Goal: Ask a question

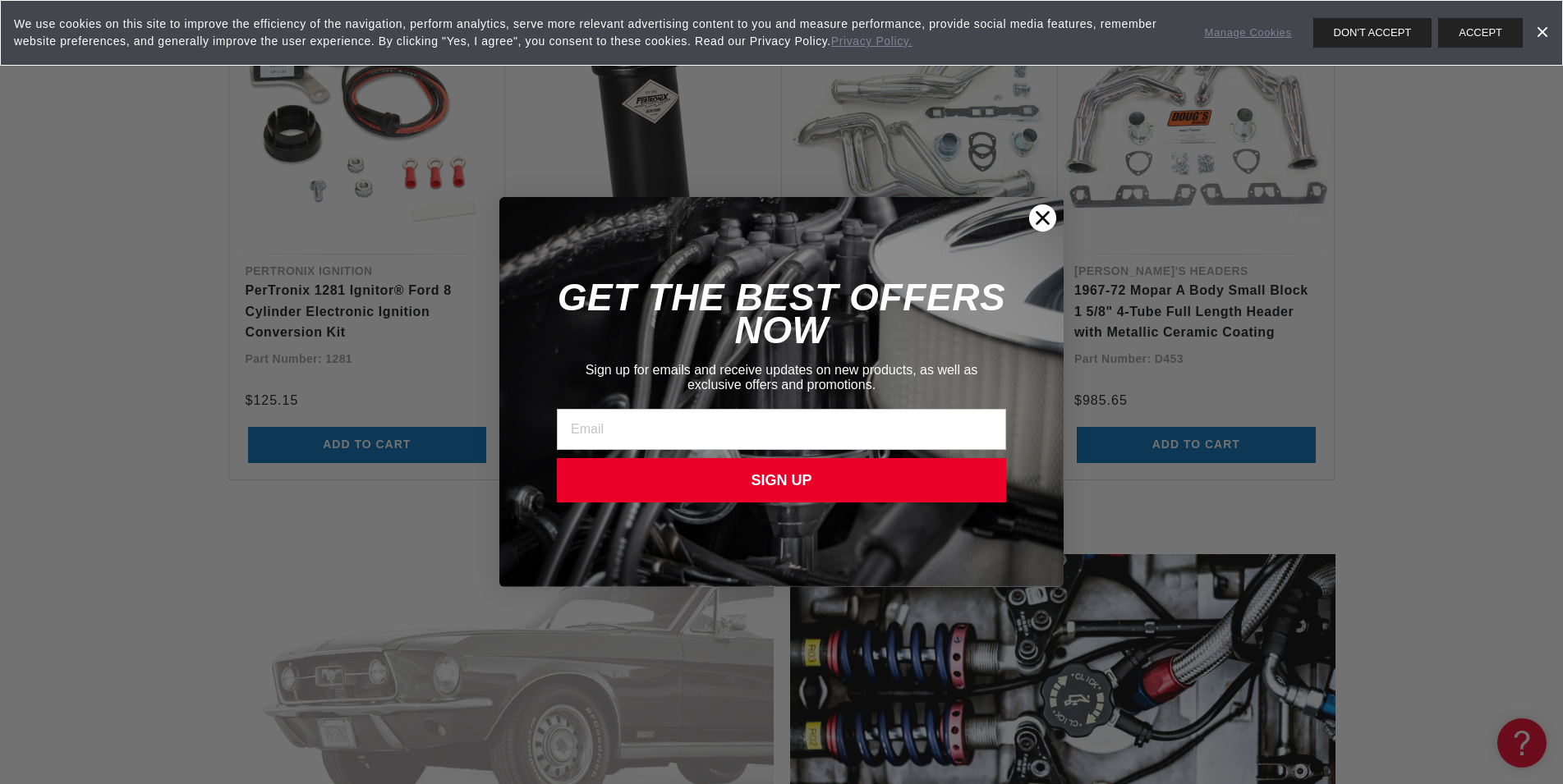
scroll to position [2261, 0]
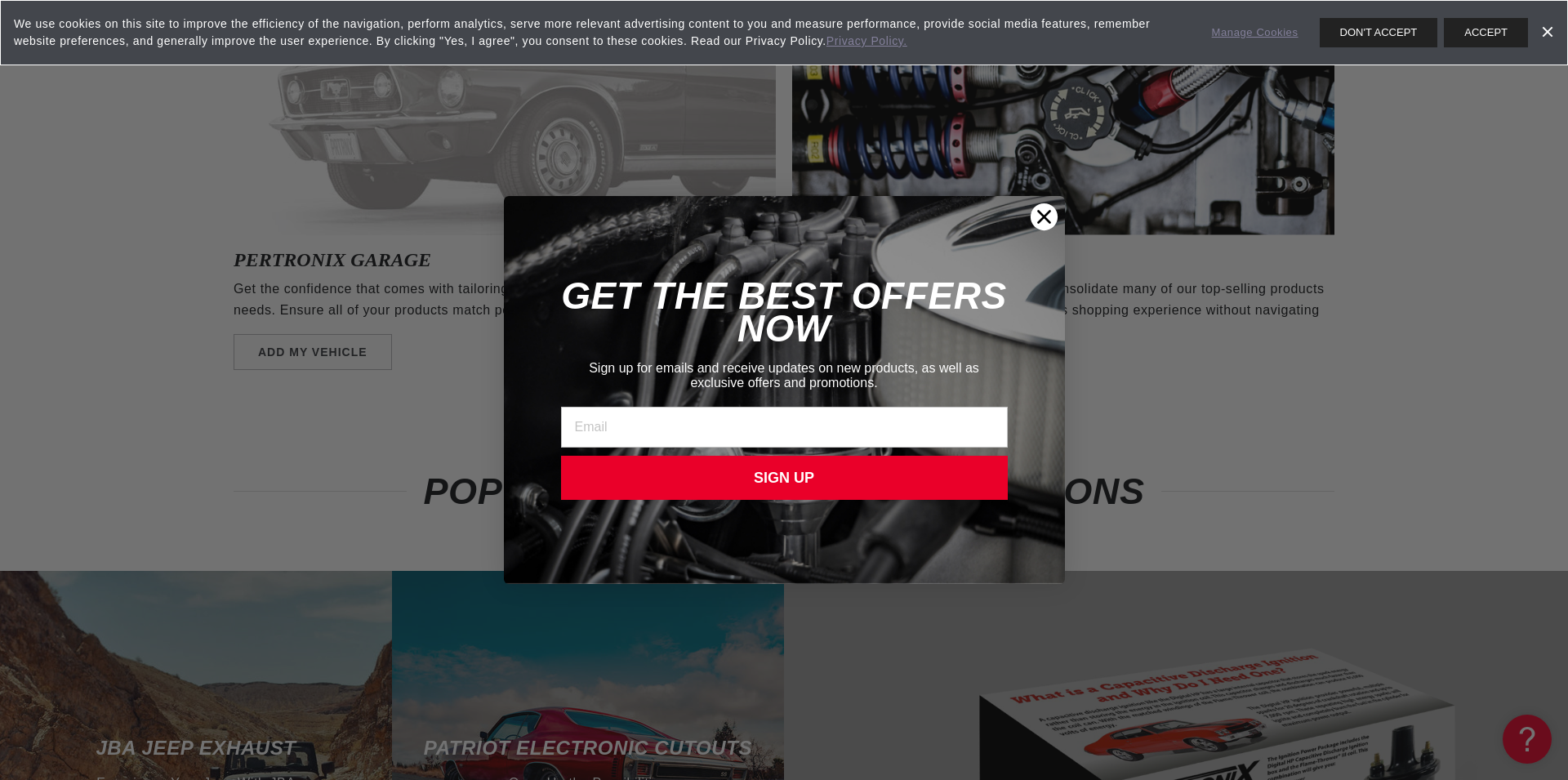
click at [1042, 209] on circle "Close dialog" at bounding box center [1043, 217] width 27 height 27
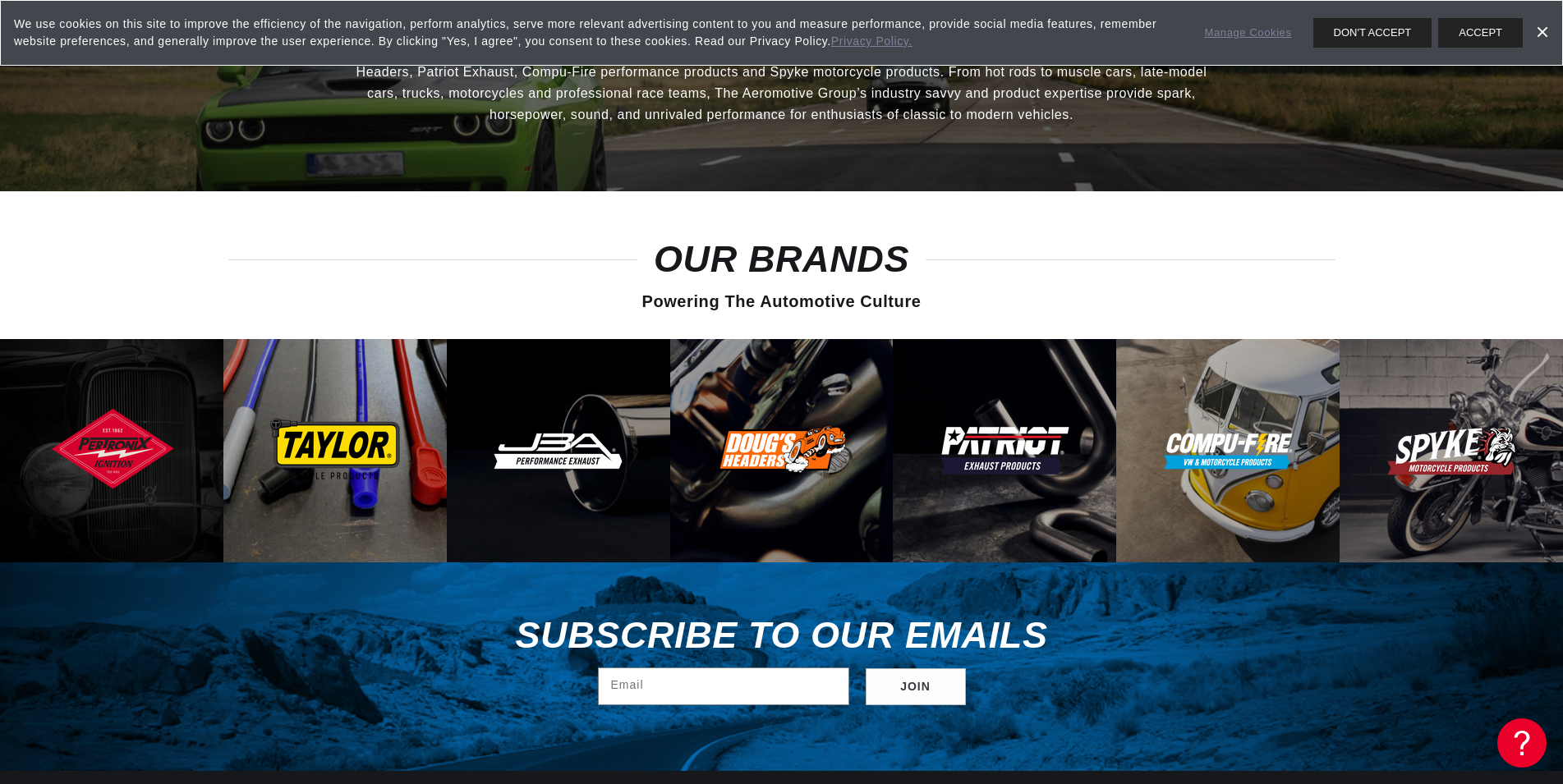
scroll to position [5215, 0]
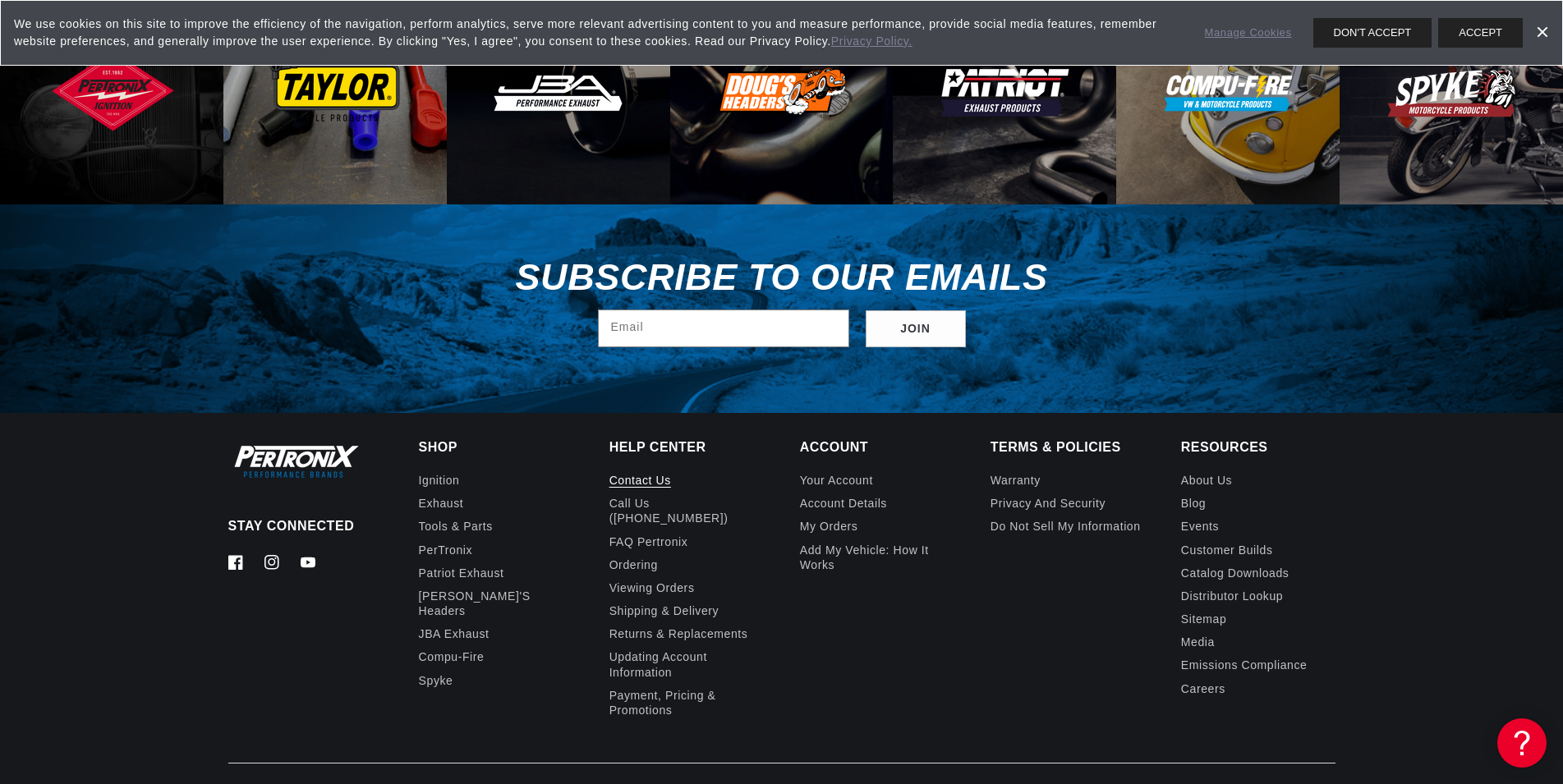
click at [631, 473] on link "Contact us" at bounding box center [641, 482] width 62 height 19
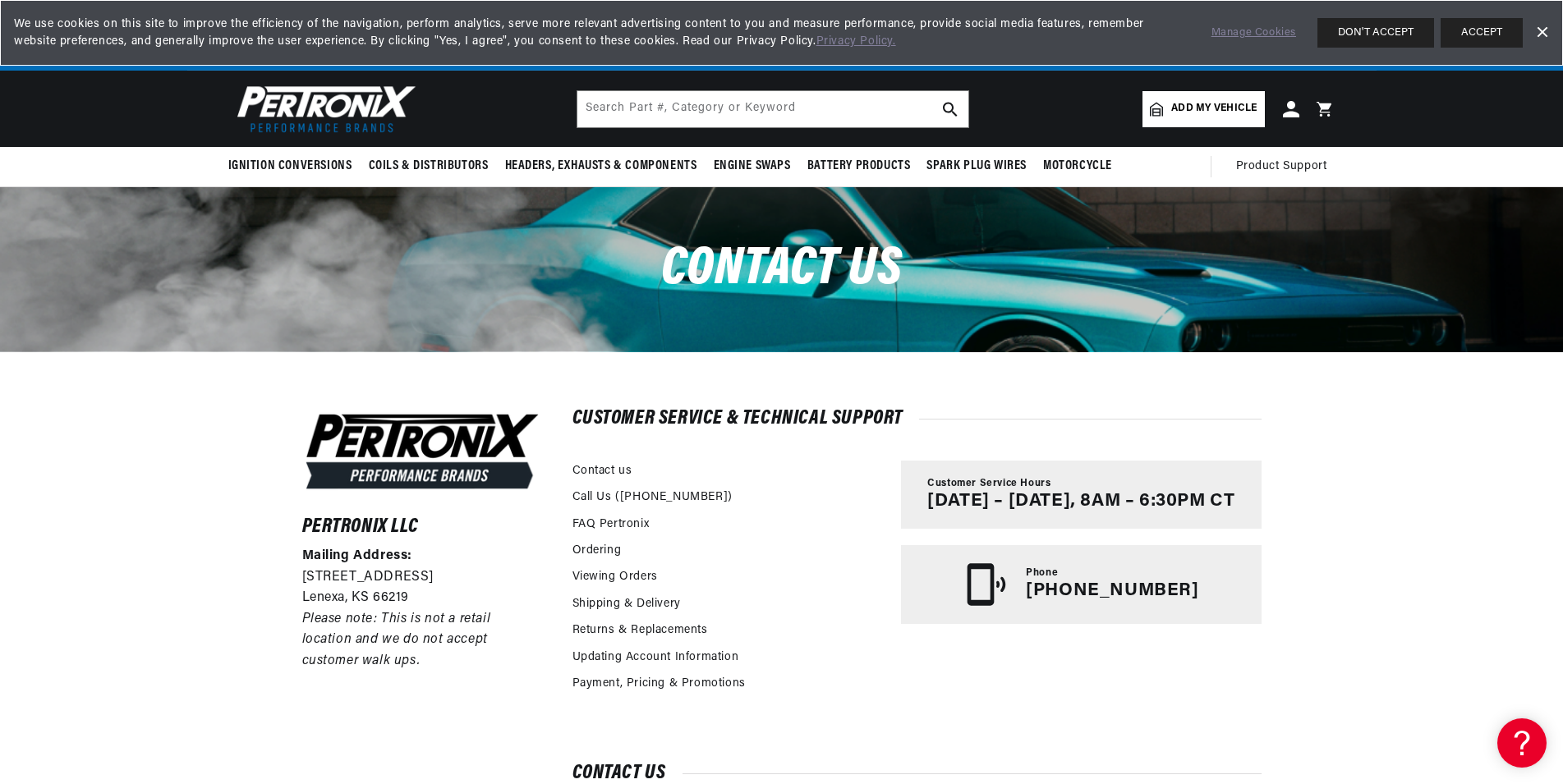
scroll to position [168, 0]
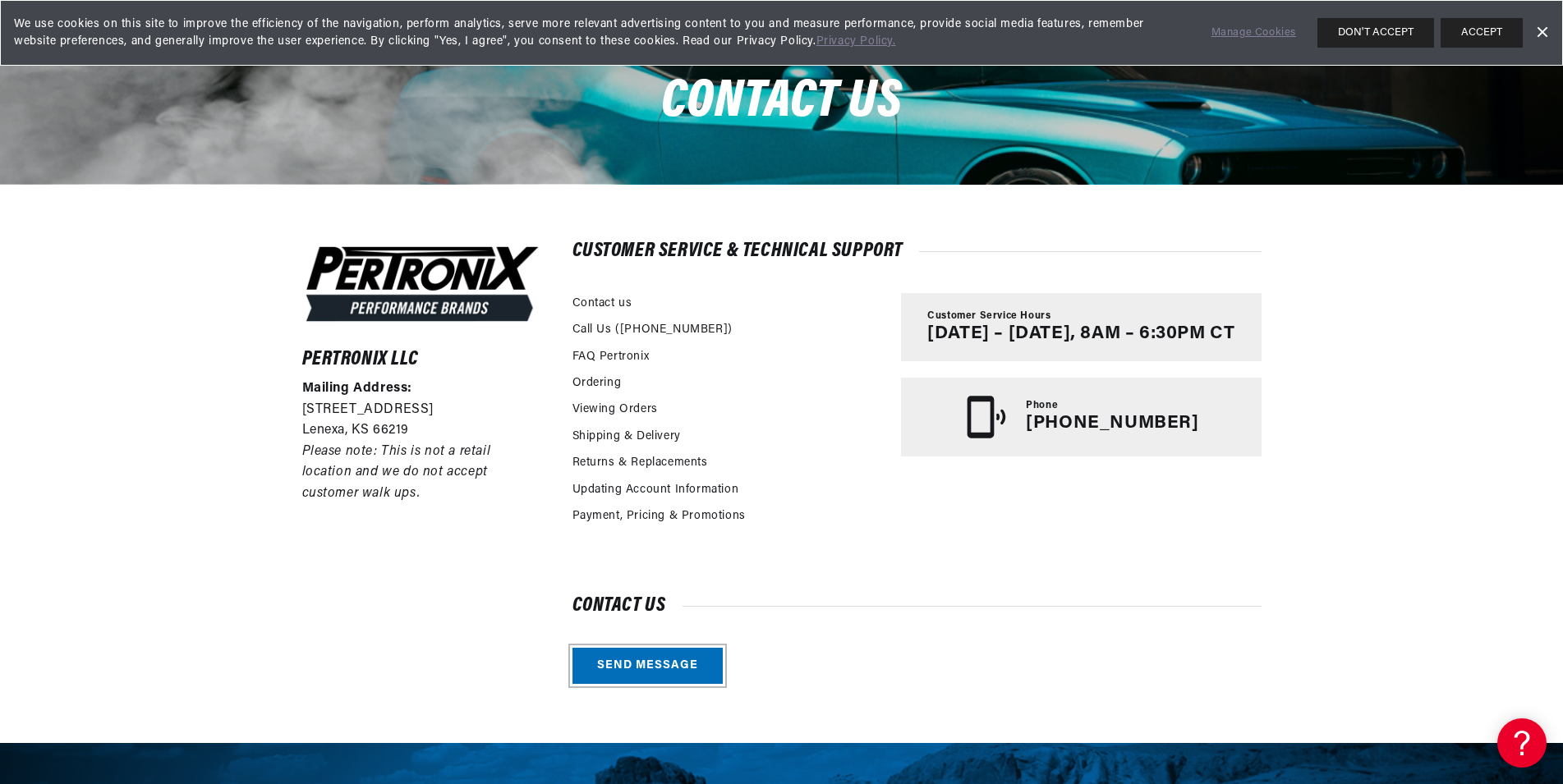
click at [661, 673] on link "Send message" at bounding box center [647, 666] width 150 height 37
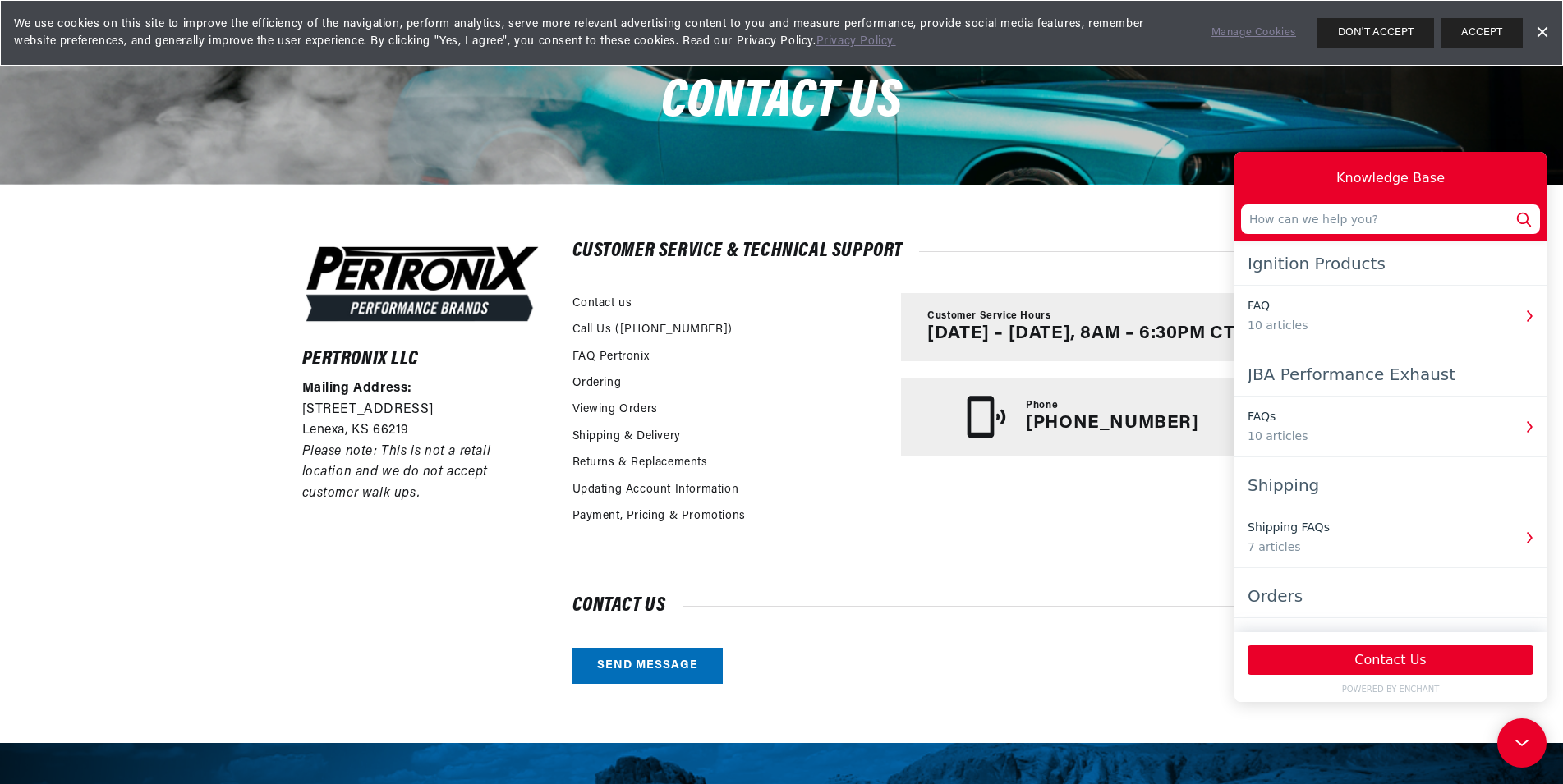
scroll to position [0, 499]
click at [1383, 665] on button "Contact Us" at bounding box center [1390, 660] width 285 height 29
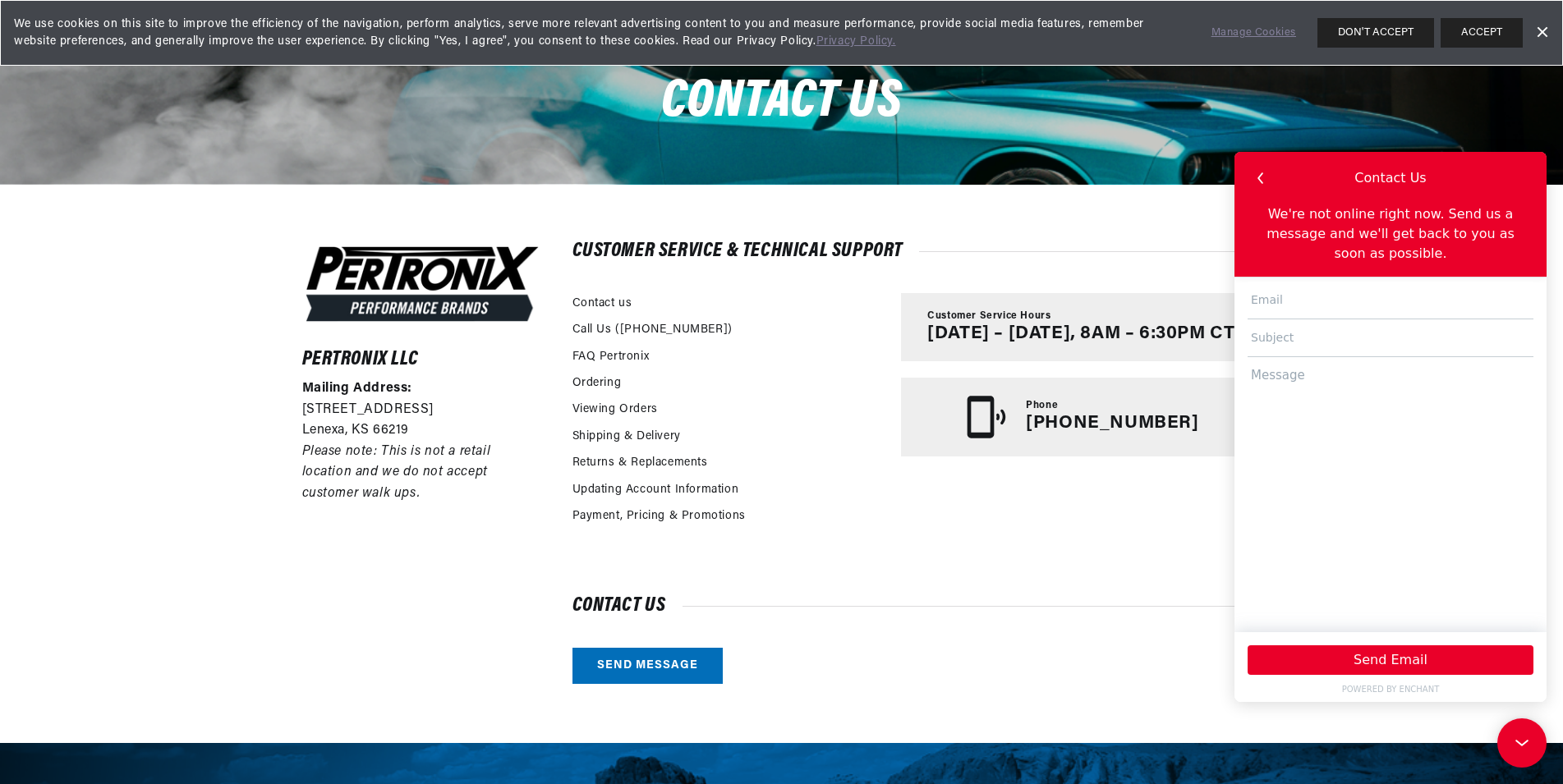
scroll to position [0, 0]
type input "V"
type input "ventas@volkstuning.com"
click at [1343, 322] on input "text" at bounding box center [1390, 339] width 285 height 38
type input "s"
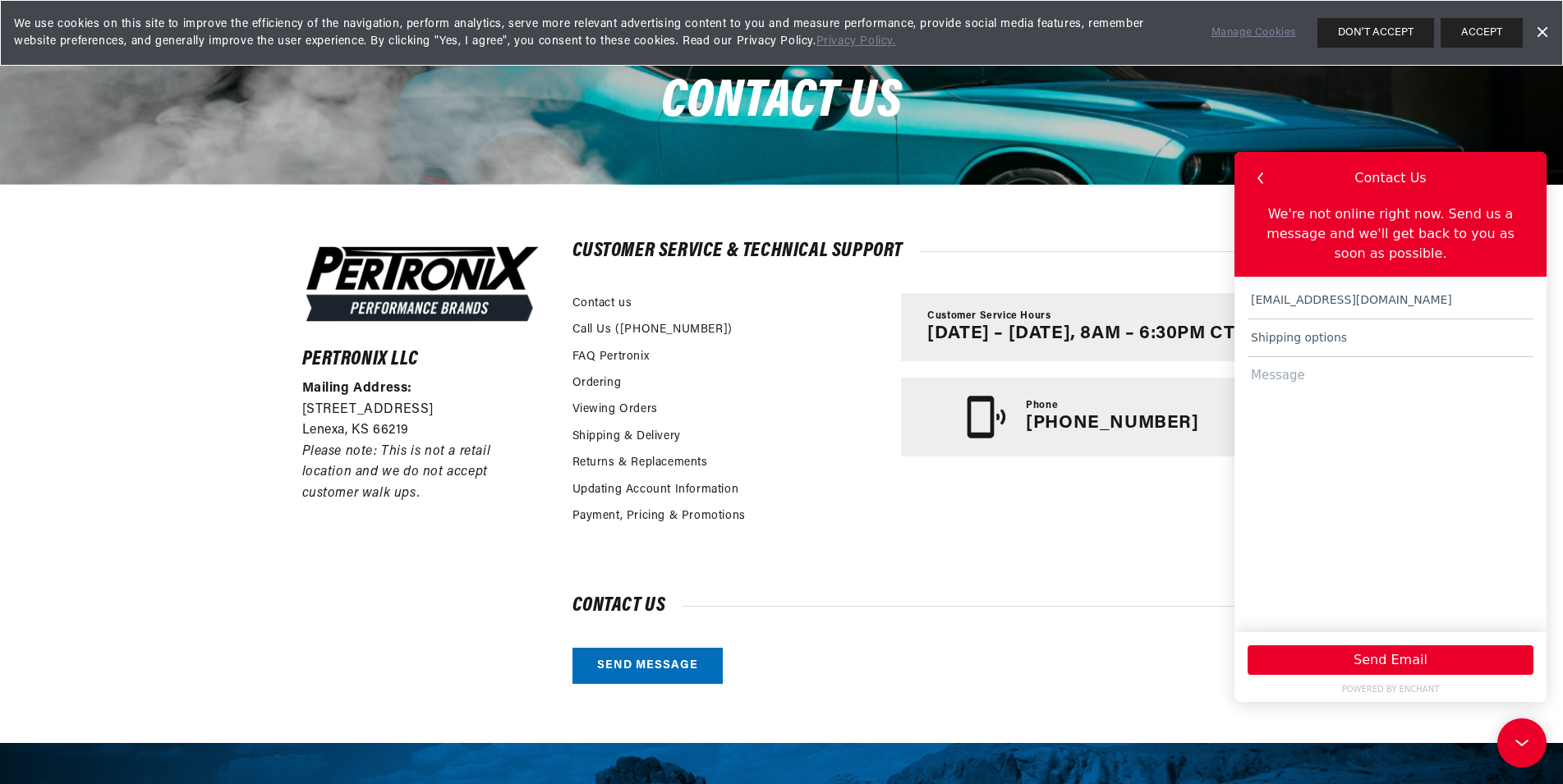
scroll to position [0, 499]
type input "Shipping options"
click at [1273, 377] on textarea at bounding box center [1390, 487] width 285 height 260
drag, startPoint x: 1281, startPoint y: 355, endPoint x: 1497, endPoint y: 366, distance: 216.3
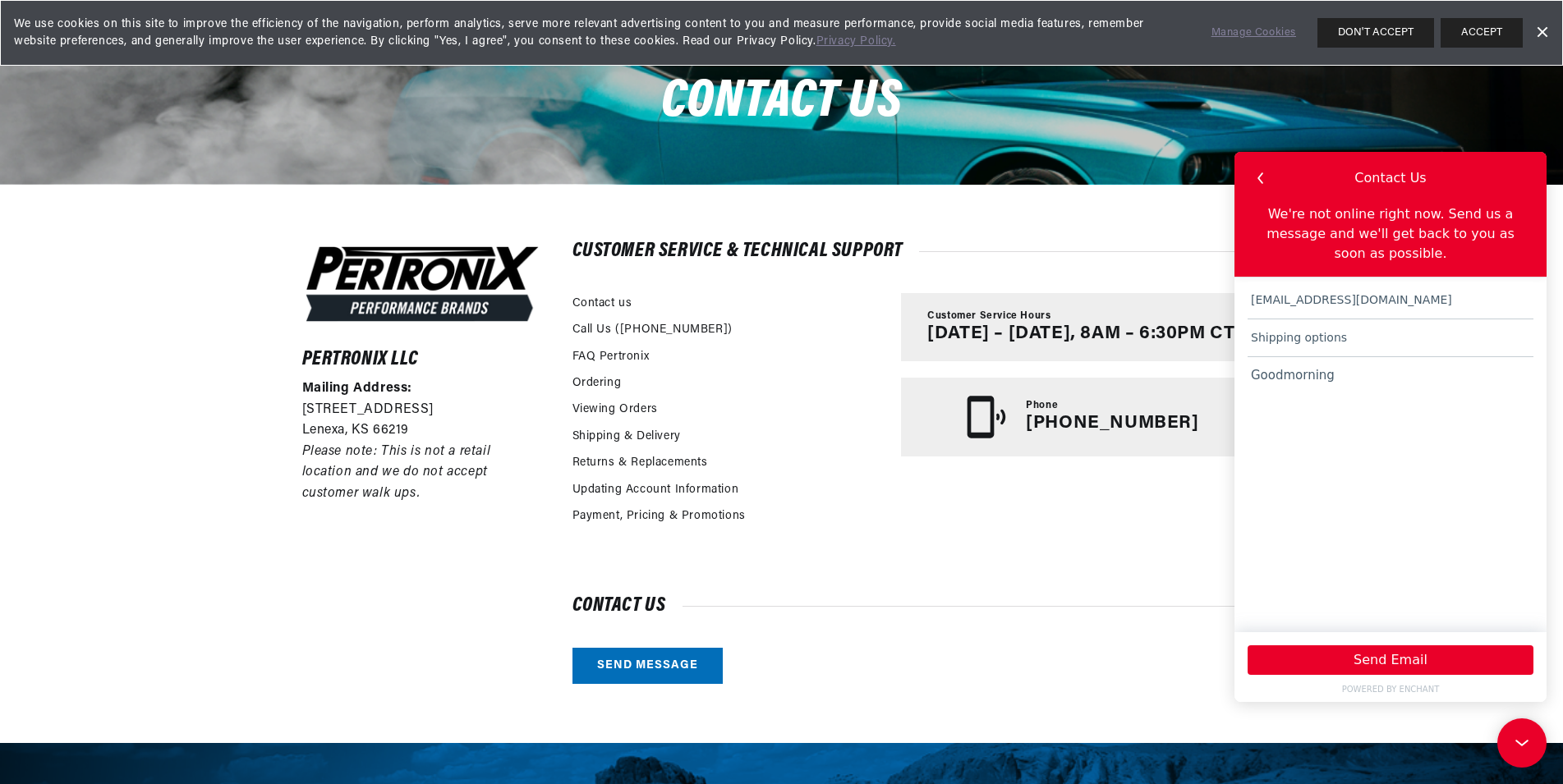
click at [1296, 357] on textarea "Goodmorning" at bounding box center [1390, 487] width 285 height 260
click at [1382, 358] on textarea "Goodmorning" at bounding box center [1390, 487] width 285 height 260
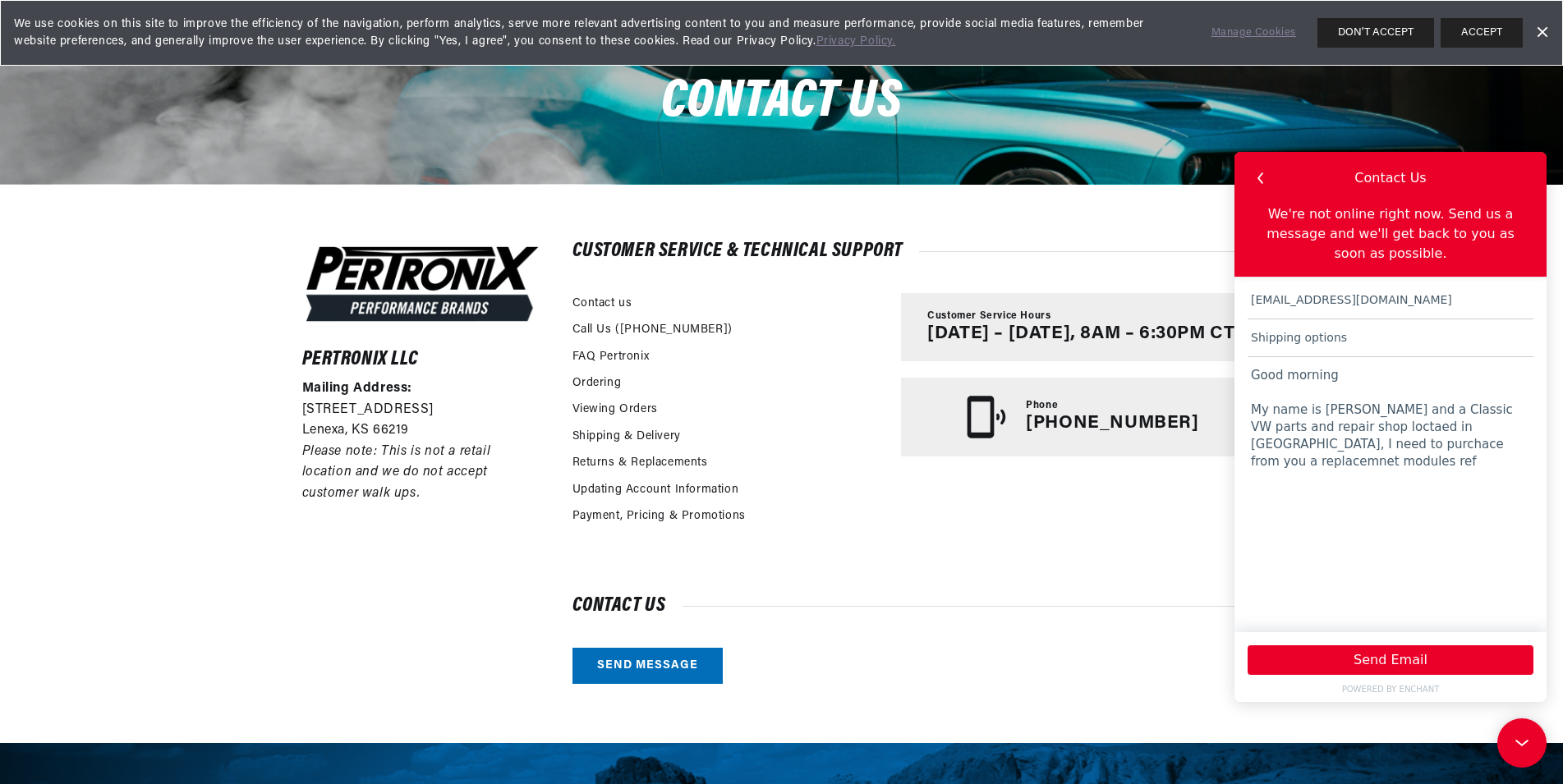
type textarea "Good morning My name is Luis Linares and a Classic VW parts and repair shop loc…"
